Goal: Task Accomplishment & Management: Manage account settings

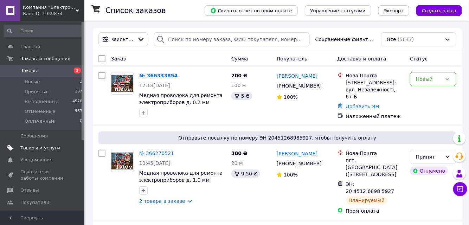
click at [45, 148] on span "Товары и услуги" at bounding box center [40, 148] width 40 height 6
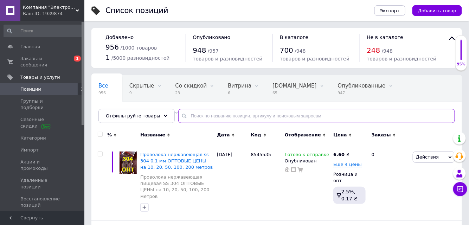
click at [215, 114] on input "text" at bounding box center [316, 116] width 277 height 14
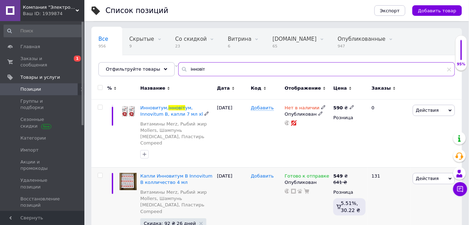
scroll to position [63, 0]
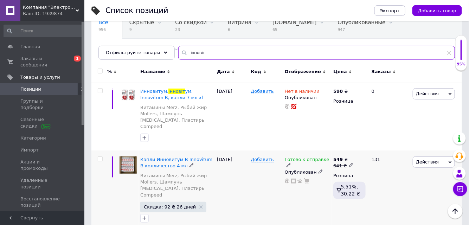
type input "інновіт"
click at [295, 157] on span "Готово к отправке" at bounding box center [307, 160] width 45 height 7
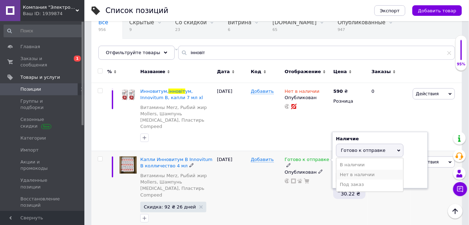
click at [345, 170] on li "Нет в наличии" at bounding box center [369, 175] width 67 height 10
click at [293, 198] on div "Готово к отправке Наличие Нет в наличии В наличии Под заказ Готово к отправке О…" at bounding box center [307, 191] width 49 height 80
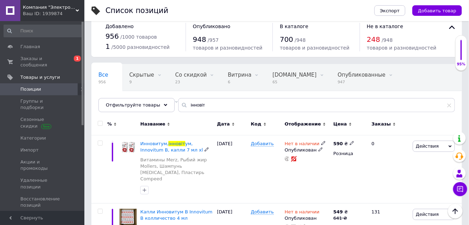
scroll to position [0, 0]
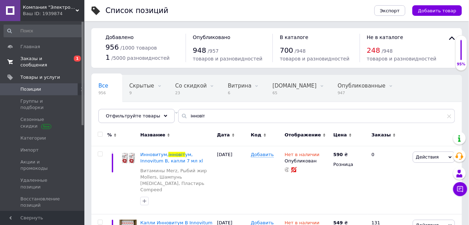
click at [55, 59] on span "Заказы и сообщения" at bounding box center [42, 62] width 45 height 13
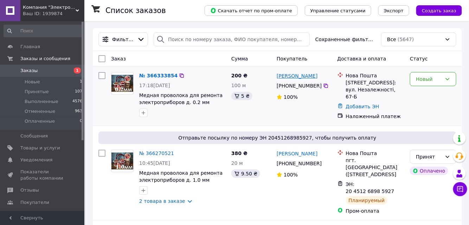
click at [289, 75] on link "[PERSON_NAME]" at bounding box center [297, 75] width 41 height 7
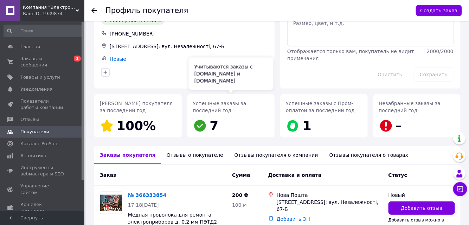
scroll to position [82, 0]
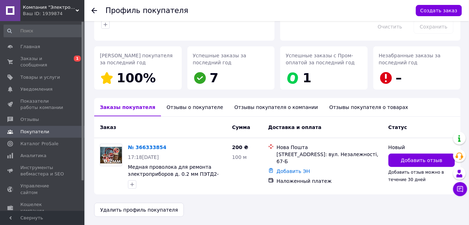
click at [173, 113] on div "Отзывы о покупателе" at bounding box center [195, 107] width 68 height 18
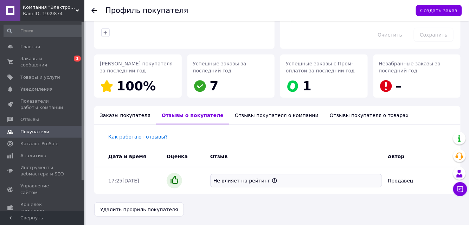
scroll to position [73, 0]
click at [231, 110] on div "Отзывы покупателя о компании" at bounding box center [276, 116] width 95 height 18
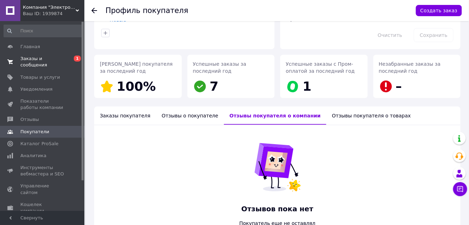
click at [59, 59] on span "Заказы и сообщения" at bounding box center [42, 62] width 45 height 13
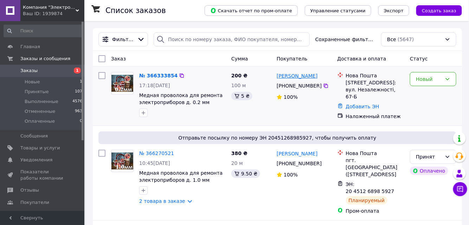
click at [293, 75] on link "[PERSON_NAME]" at bounding box center [297, 75] width 41 height 7
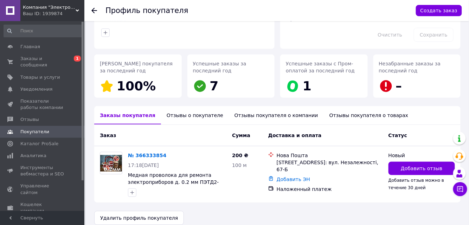
scroll to position [82, 0]
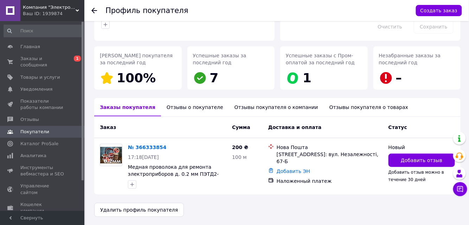
click at [191, 110] on div "Отзывы о покупателе" at bounding box center [195, 107] width 68 height 18
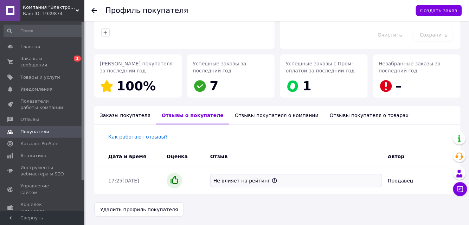
scroll to position [73, 0]
click at [232, 112] on div "Отзывы покупателя о компании" at bounding box center [276, 116] width 95 height 18
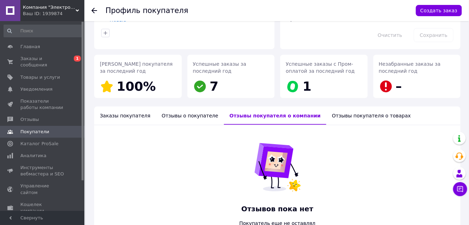
click at [326, 112] on div "Отзывы покупателя о товарах" at bounding box center [371, 116] width 90 height 18
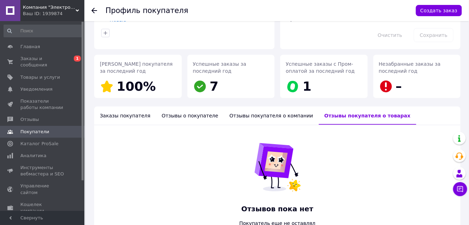
click at [121, 115] on div "Заказы покупателя" at bounding box center [125, 116] width 62 height 18
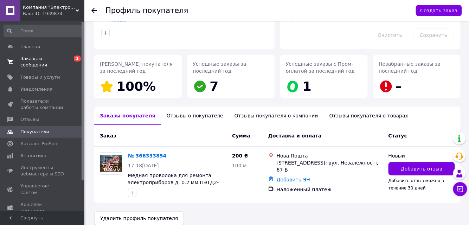
click at [61, 60] on span "Заказы и сообщения" at bounding box center [42, 62] width 45 height 13
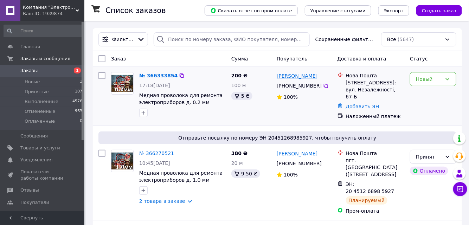
click at [295, 78] on link "[PERSON_NAME]" at bounding box center [297, 75] width 41 height 7
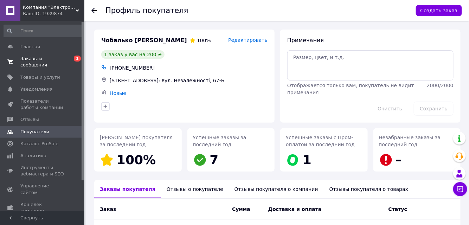
click at [65, 62] on span "0 1" at bounding box center [74, 62] width 19 height 13
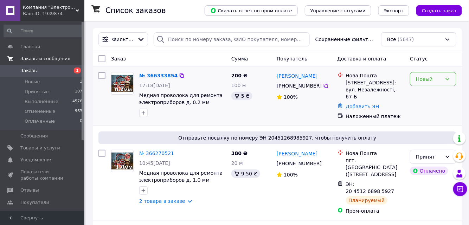
click at [424, 84] on div "Новый" at bounding box center [433, 79] width 46 height 14
click at [423, 95] on li "Принят" at bounding box center [434, 94] width 46 height 13
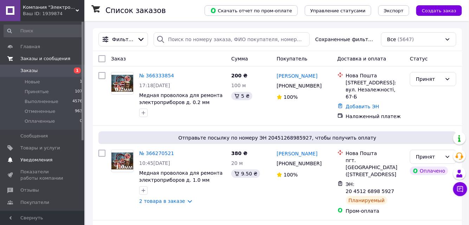
click at [39, 163] on link "Уведомления 0 0" at bounding box center [43, 160] width 86 height 12
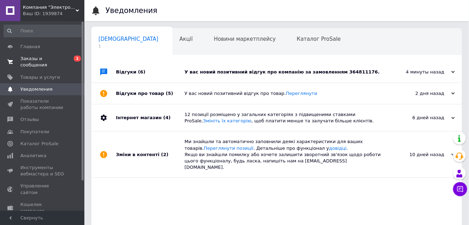
click at [208, 62] on div "У вас новий позитивний відгук про компанію за замовленням 364811176." at bounding box center [285, 72] width 200 height 21
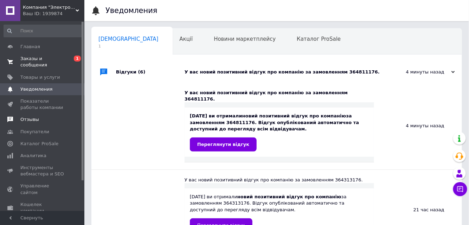
click at [45, 116] on span "Отзывы" at bounding box center [42, 119] width 45 height 6
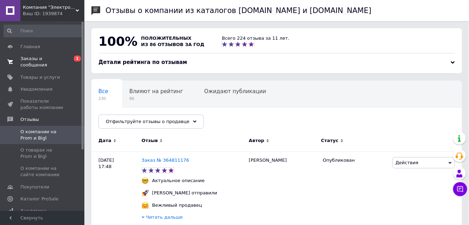
click at [53, 60] on span "Заказы и сообщения" at bounding box center [42, 62] width 45 height 13
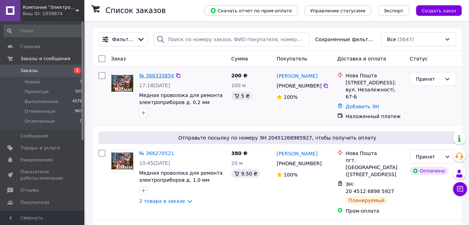
click at [156, 74] on link "№ 366333854" at bounding box center [156, 76] width 35 height 6
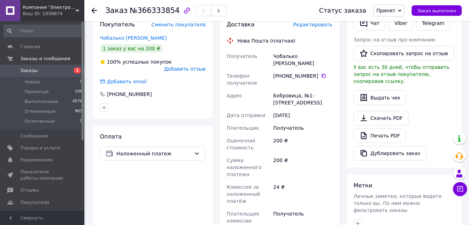
scroll to position [224, 0]
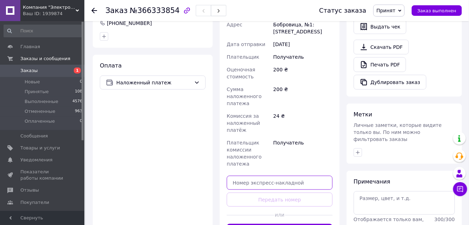
click at [275, 176] on input "text" at bounding box center [280, 183] width 106 height 14
paste input "20451269208950"
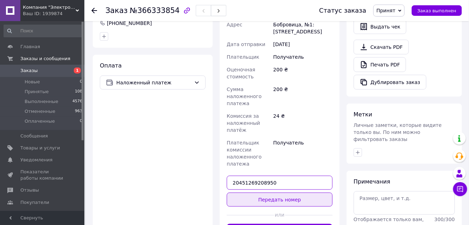
type input "20451269208950"
click at [271, 193] on button "Передать номер" at bounding box center [280, 200] width 106 height 14
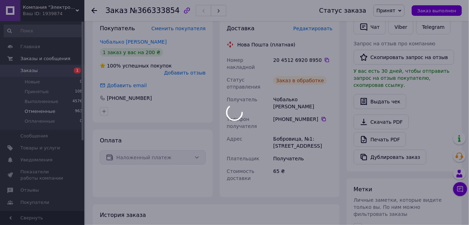
scroll to position [96, 0]
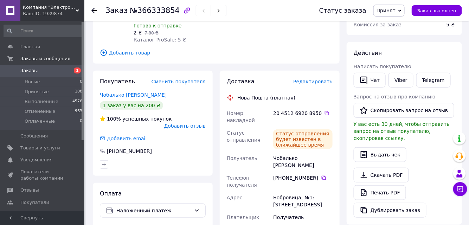
click at [61, 71] on span "Заказы" at bounding box center [42, 70] width 45 height 6
